Goal: Find specific page/section

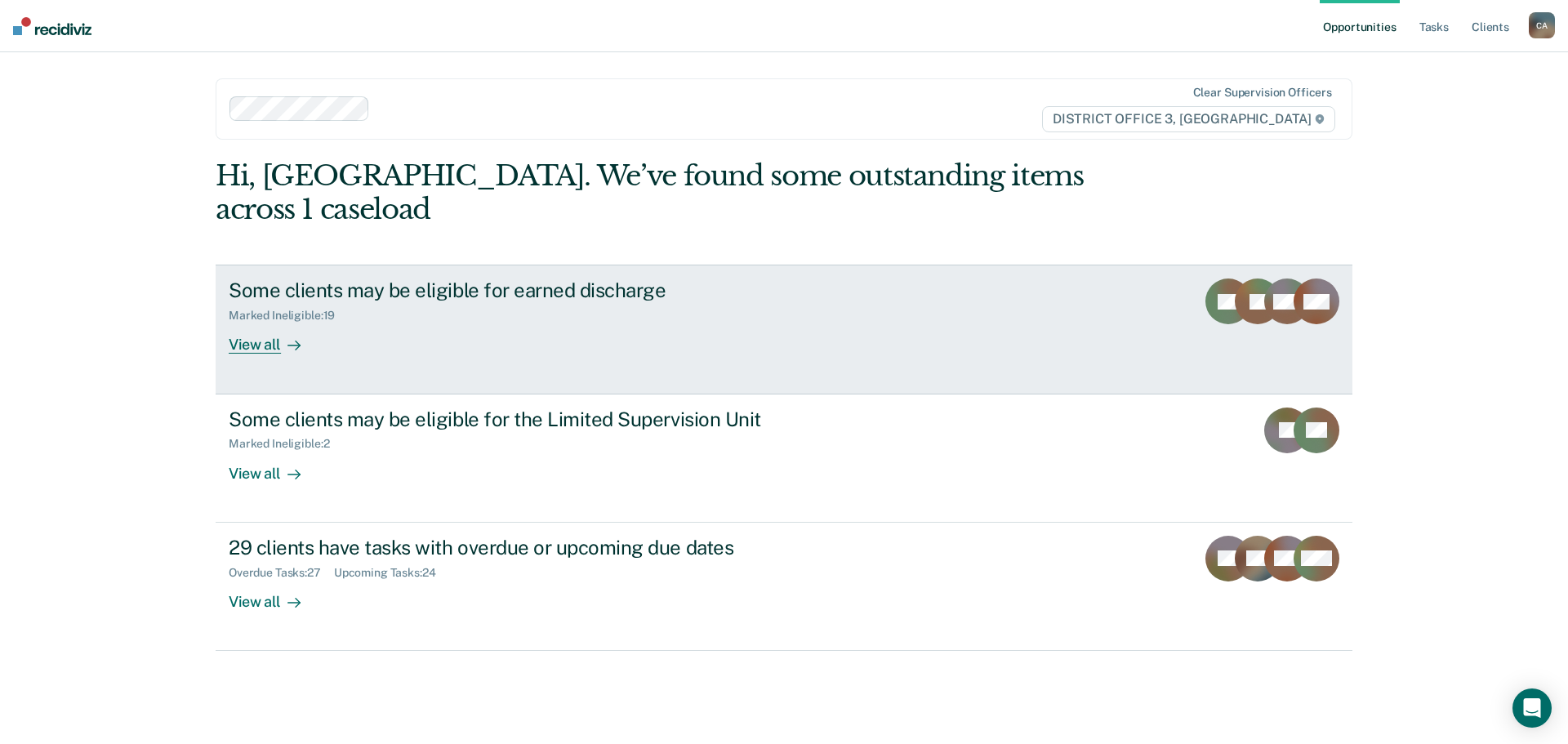
click at [278, 323] on div "View all" at bounding box center [275, 338] width 92 height 32
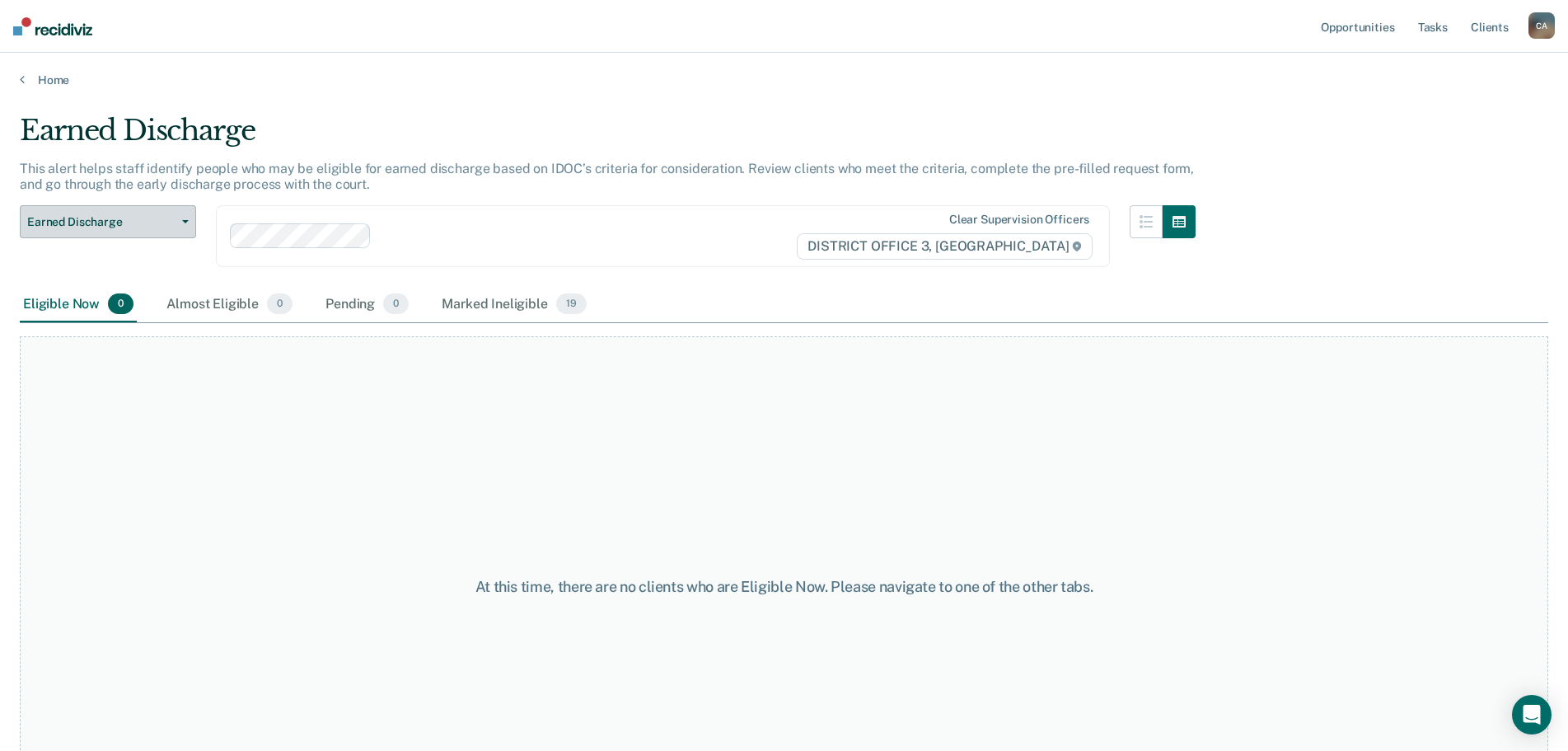
click at [141, 220] on span "Earned Discharge" at bounding box center [101, 222] width 148 height 14
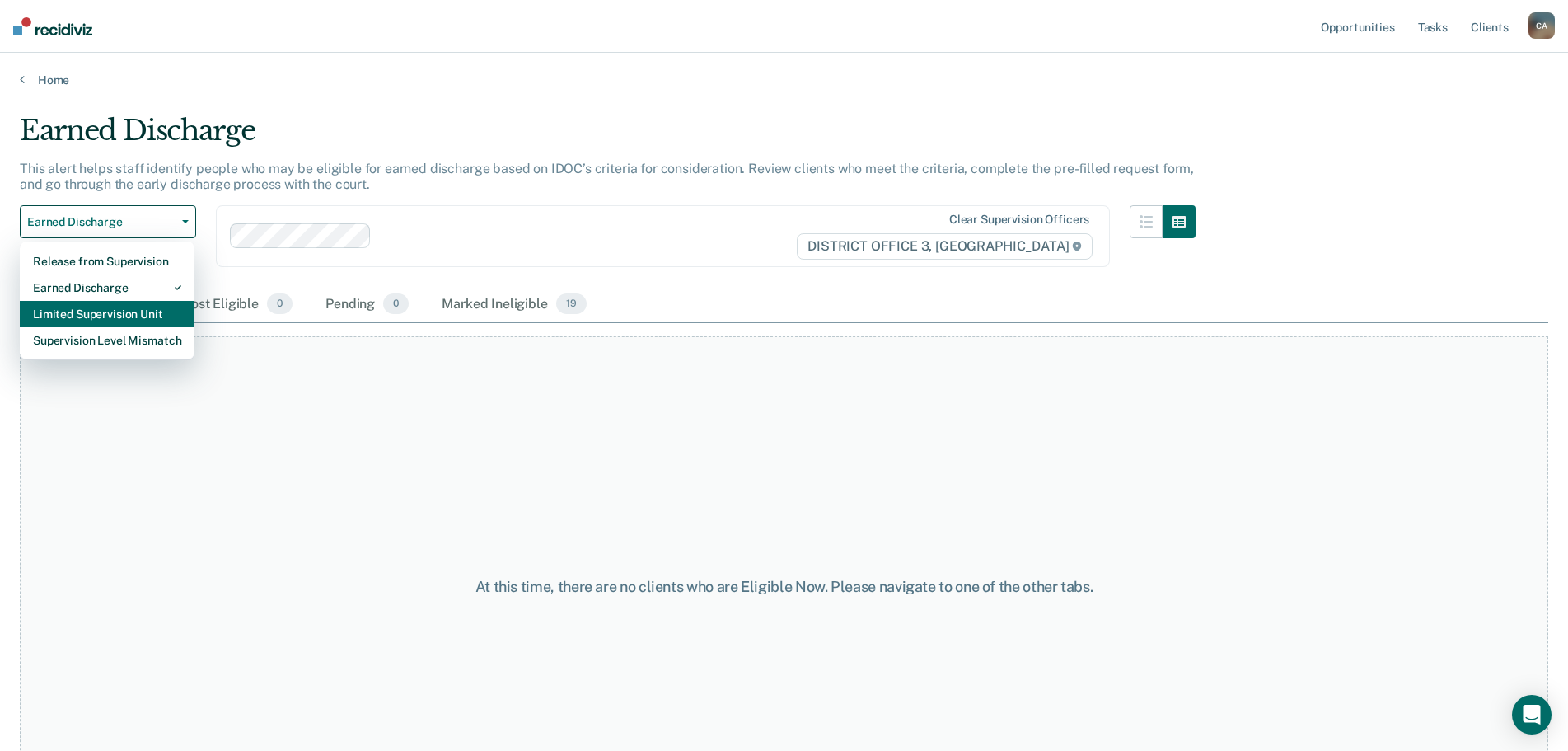
click at [78, 311] on div "Limited Supervision Unit" at bounding box center [107, 314] width 148 height 26
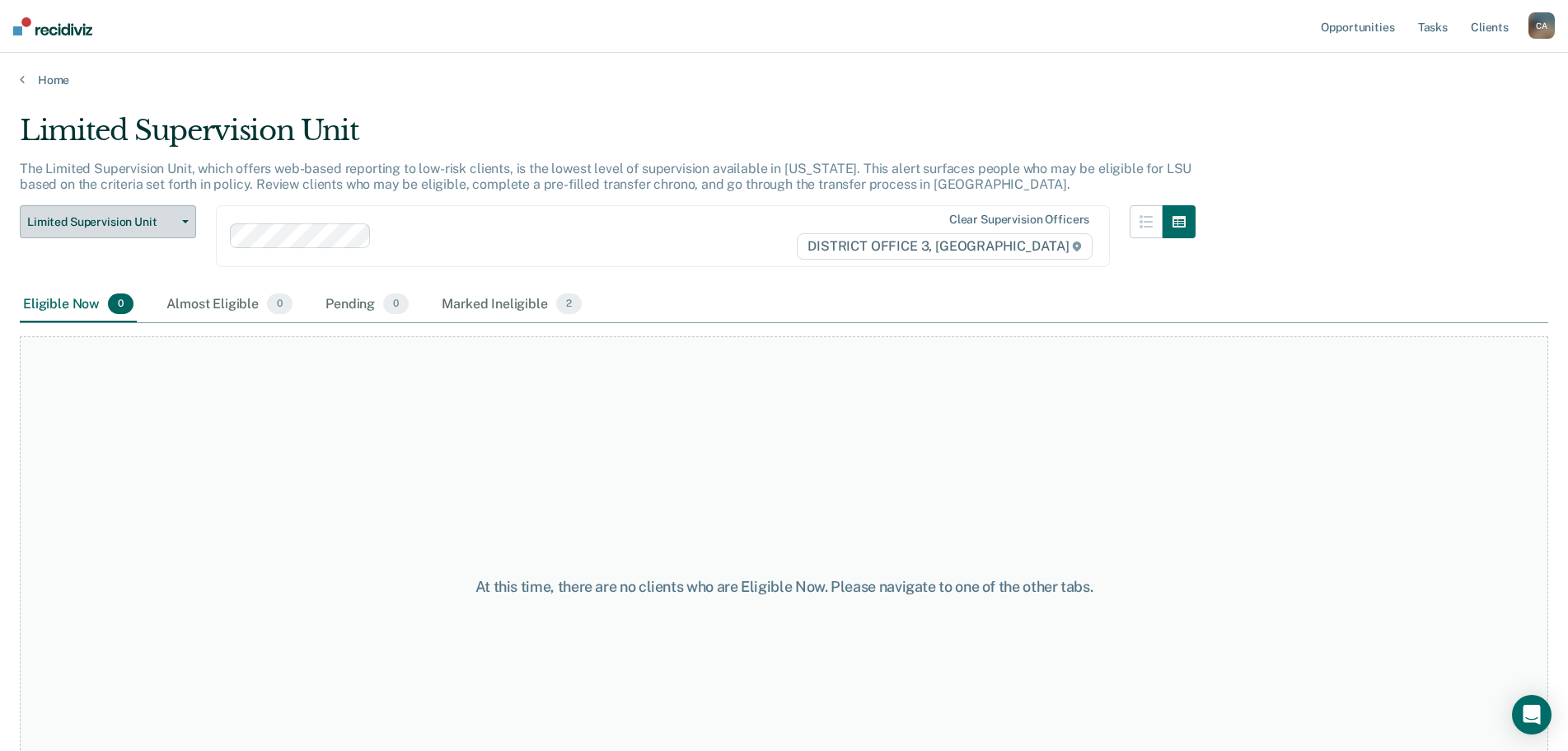
click at [76, 220] on span "Limited Supervision Unit" at bounding box center [101, 222] width 148 height 14
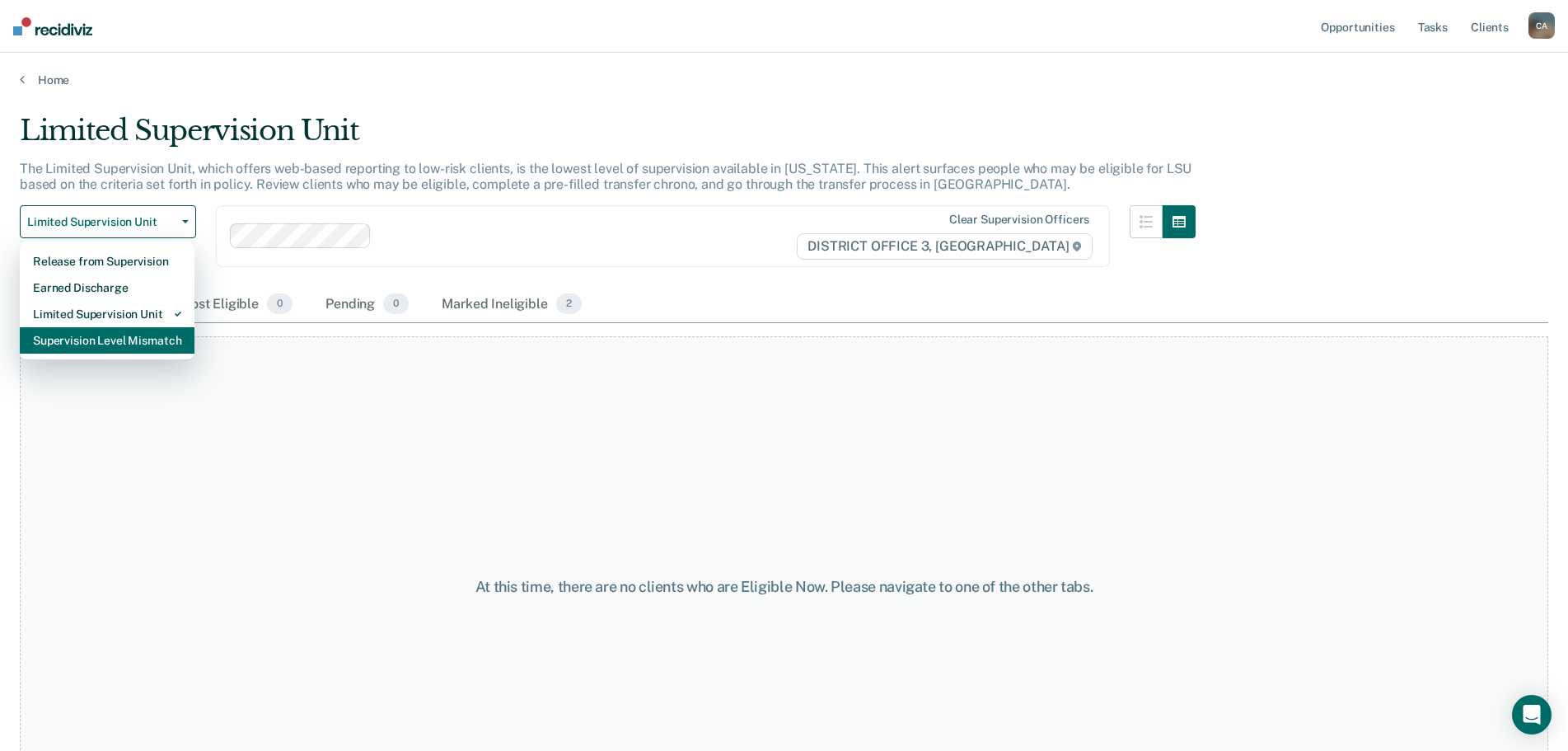
click at [66, 340] on div "Supervision Level Mismatch" at bounding box center [107, 340] width 148 height 26
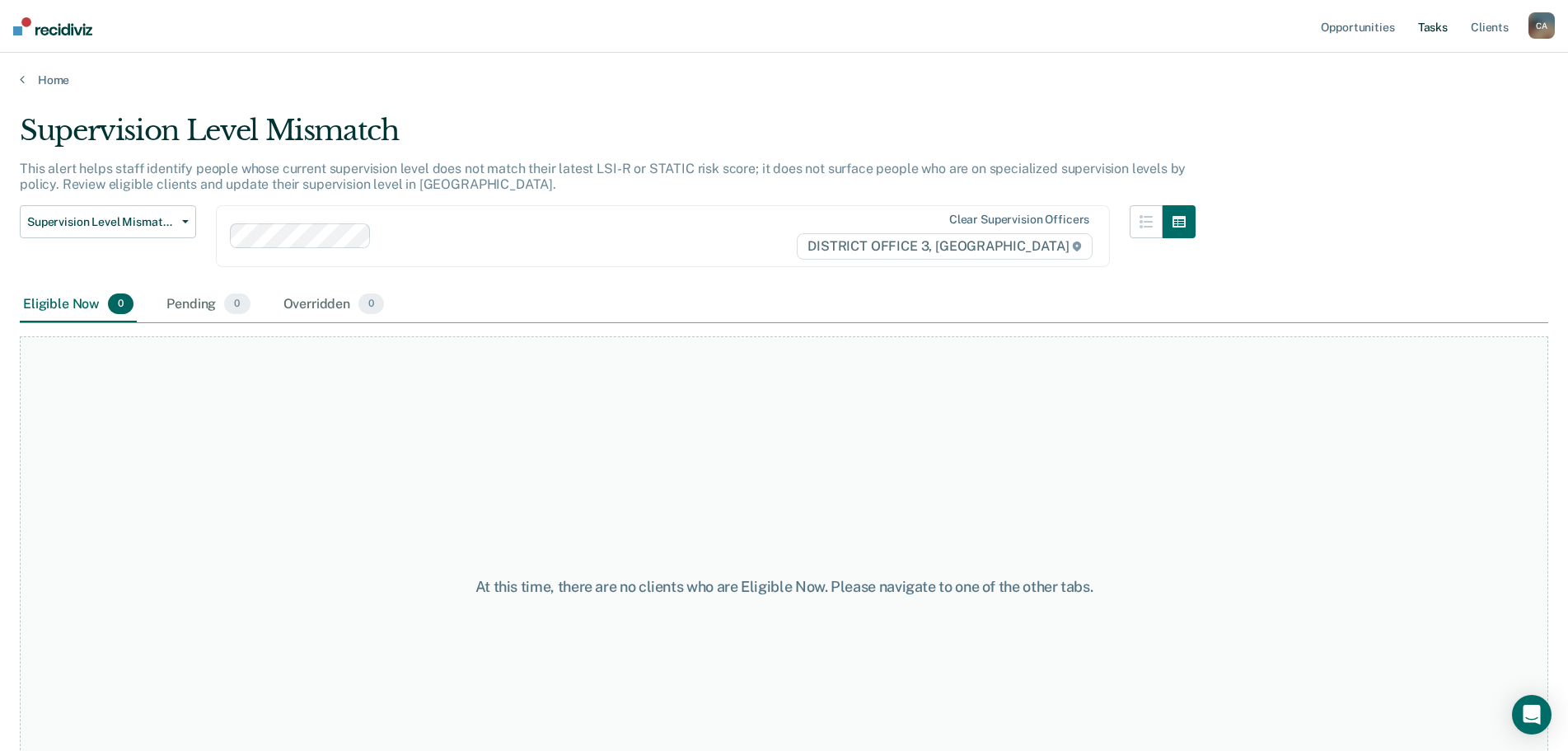
click at [1442, 30] on link "Tasks" at bounding box center [1433, 26] width 37 height 53
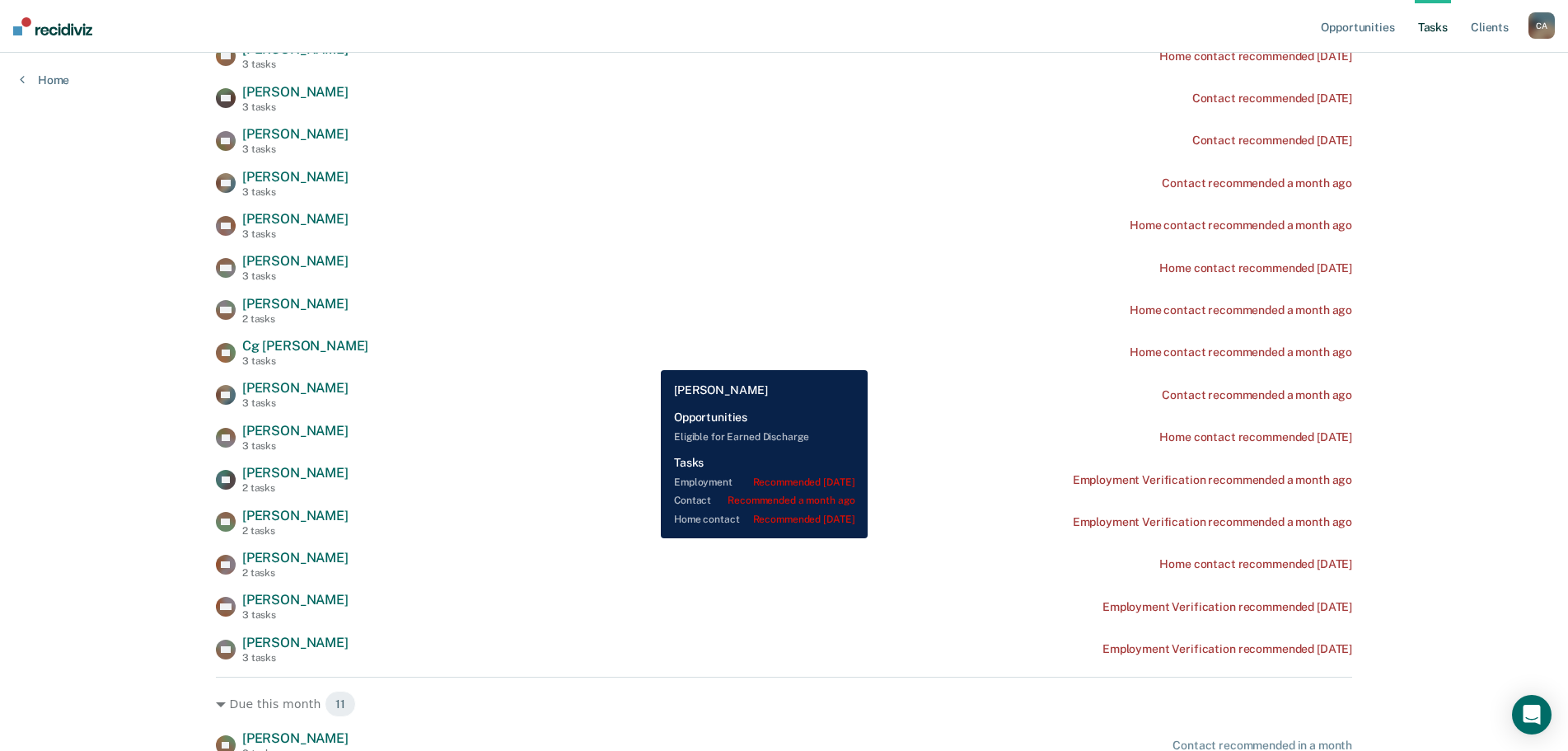
scroll to position [437, 0]
